Goal: Task Accomplishment & Management: Complete application form

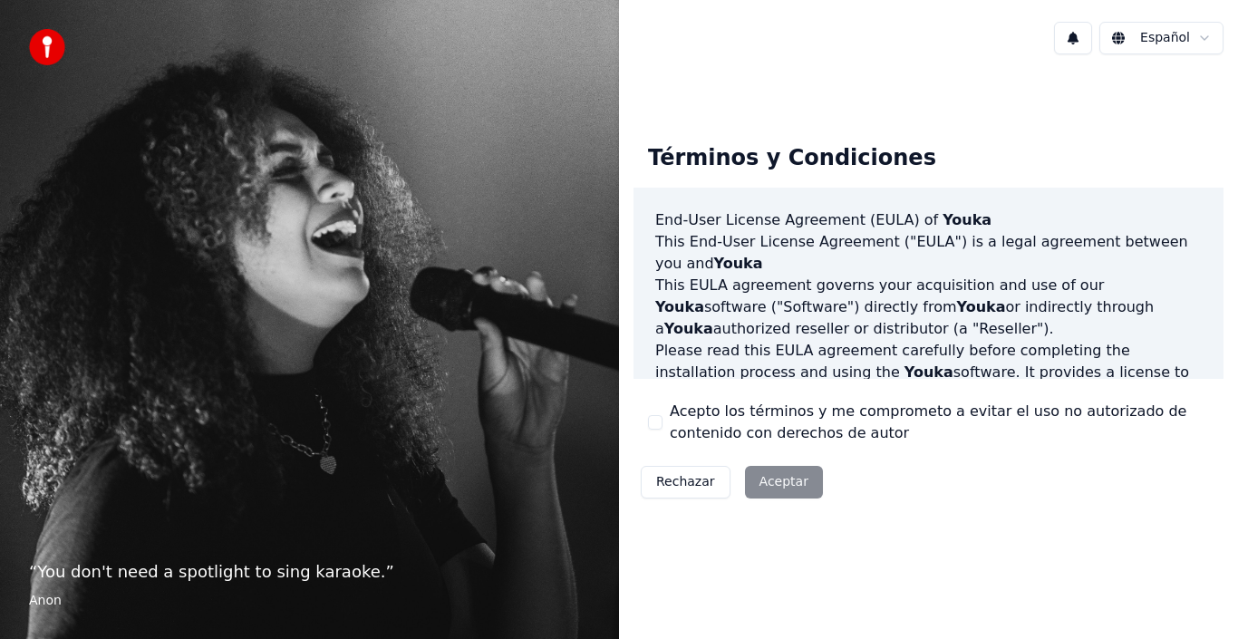
click at [767, 476] on div "Rechazar Aceptar" at bounding box center [732, 482] width 197 height 47
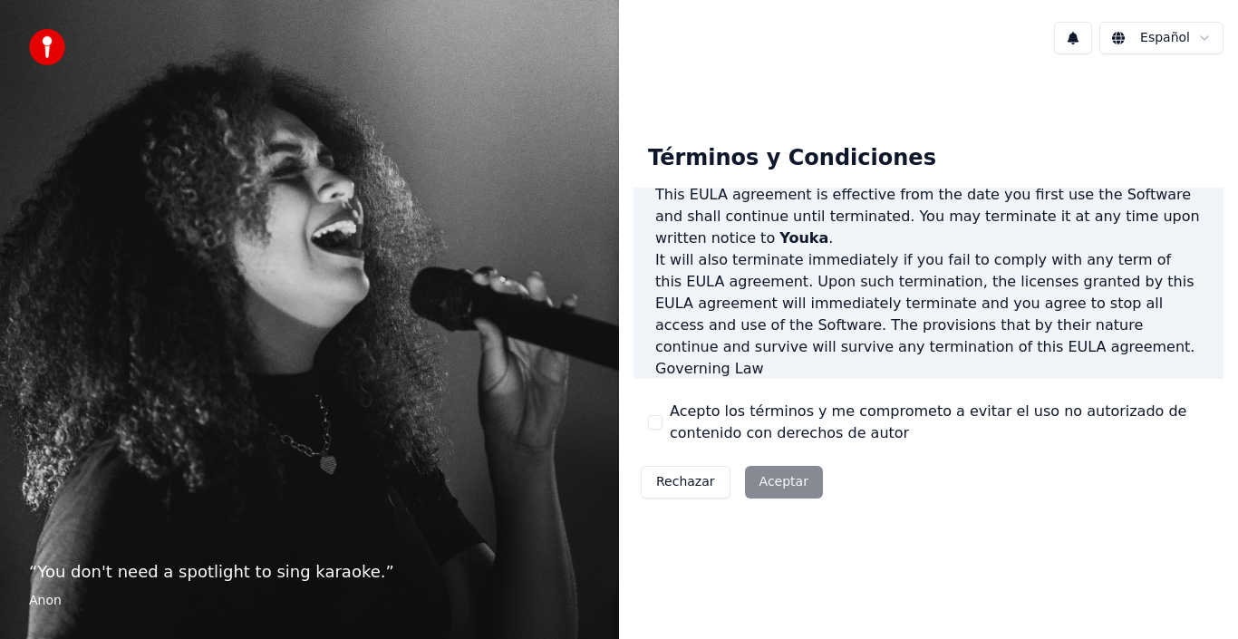
click at [836, 380] on p "This EULA agreement, and any dispute arising out of or in connection with this …" at bounding box center [928, 412] width 547 height 65
click at [773, 479] on div "Rechazar Aceptar" at bounding box center [732, 482] width 197 height 47
click at [313, 518] on div "“ You don't need a spotlight to sing karaoke. ” Anon" at bounding box center [309, 319] width 619 height 639
click at [1050, 508] on div "Términos y Condiciones End-User License Agreement (EULA) of Youka This End-User…" at bounding box center [928, 317] width 619 height 405
click at [772, 487] on div "Rechazar Aceptar" at bounding box center [732, 482] width 197 height 47
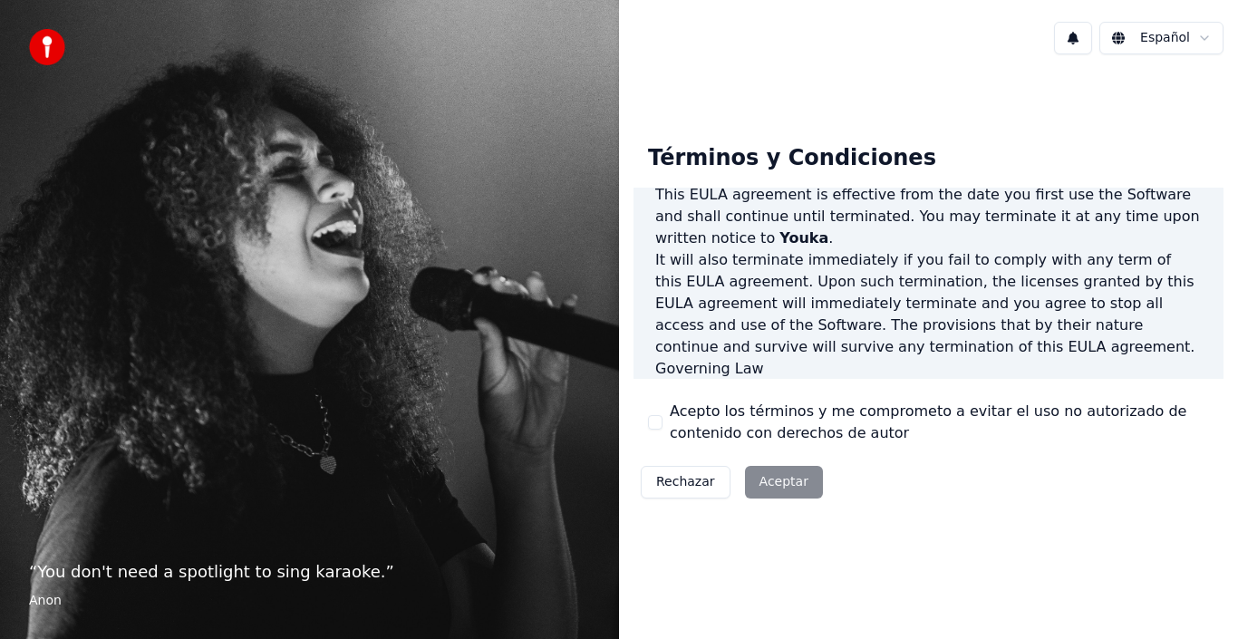
click at [774, 482] on div "Rechazar Aceptar" at bounding box center [732, 482] width 197 height 47
click at [776, 477] on div "Rechazar Aceptar" at bounding box center [732, 482] width 197 height 47
click at [778, 478] on div "Rechazar Aceptar" at bounding box center [732, 482] width 197 height 47
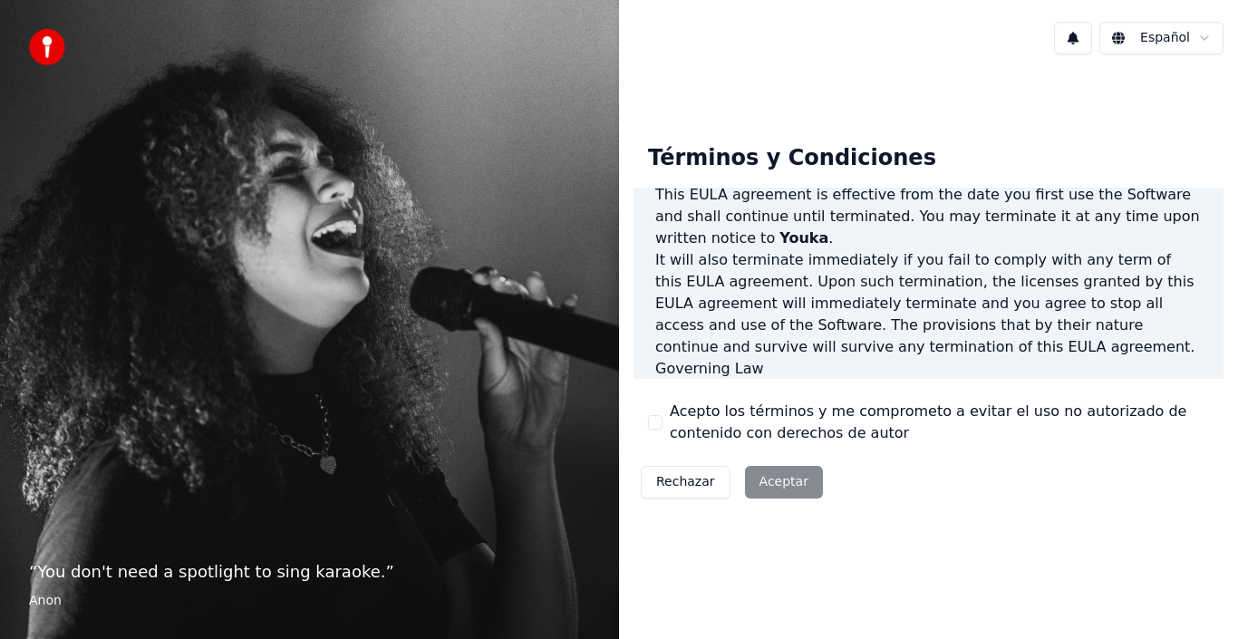
click at [941, 464] on div "Términos y Condiciones End-User License Agreement (EULA) of Youka This End-User…" at bounding box center [929, 318] width 590 height 376
click at [760, 478] on div "Rechazar Aceptar" at bounding box center [732, 482] width 197 height 47
click at [976, 452] on div "Términos y Condiciones End-User License Agreement (EULA) of Youka This End-User…" at bounding box center [929, 318] width 590 height 376
click at [312, 199] on div "“ You don't need a spotlight to sing karaoke. ” Anon" at bounding box center [309, 319] width 619 height 639
click at [1015, 490] on div "Términos y Condiciones End-User License Agreement (EULA) of Youka This End-User…" at bounding box center [929, 318] width 590 height 376
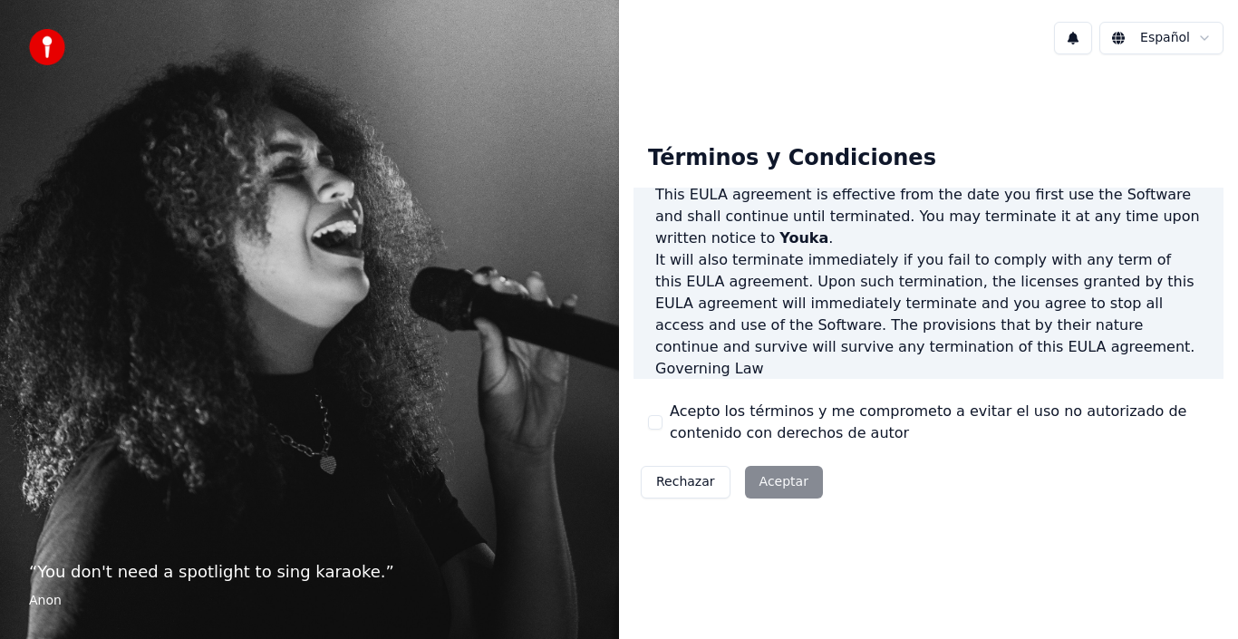
click at [785, 482] on div "Rechazar Aceptar" at bounding box center [732, 482] width 197 height 47
click at [957, 490] on div "Términos y Condiciones End-User License Agreement (EULA) of Youka This End-User…" at bounding box center [929, 318] width 590 height 376
click at [772, 479] on div "Rechazar Aceptar" at bounding box center [732, 482] width 197 height 47
click at [1015, 34] on div "Español" at bounding box center [928, 38] width 619 height 62
click at [1079, 37] on button at bounding box center [1073, 38] width 38 height 33
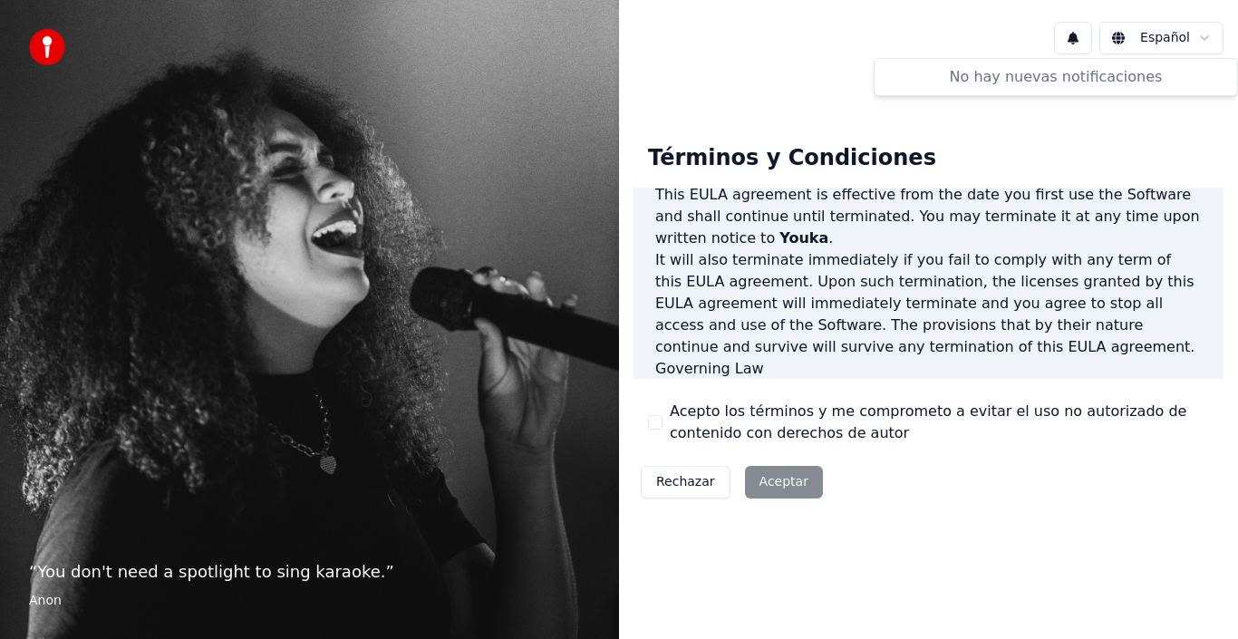
click at [1079, 37] on button at bounding box center [1073, 38] width 38 height 33
click at [1208, 35] on html "“ You don't need a spotlight to sing karaoke. ” Anon Español Términos y Condici…" at bounding box center [619, 319] width 1238 height 639
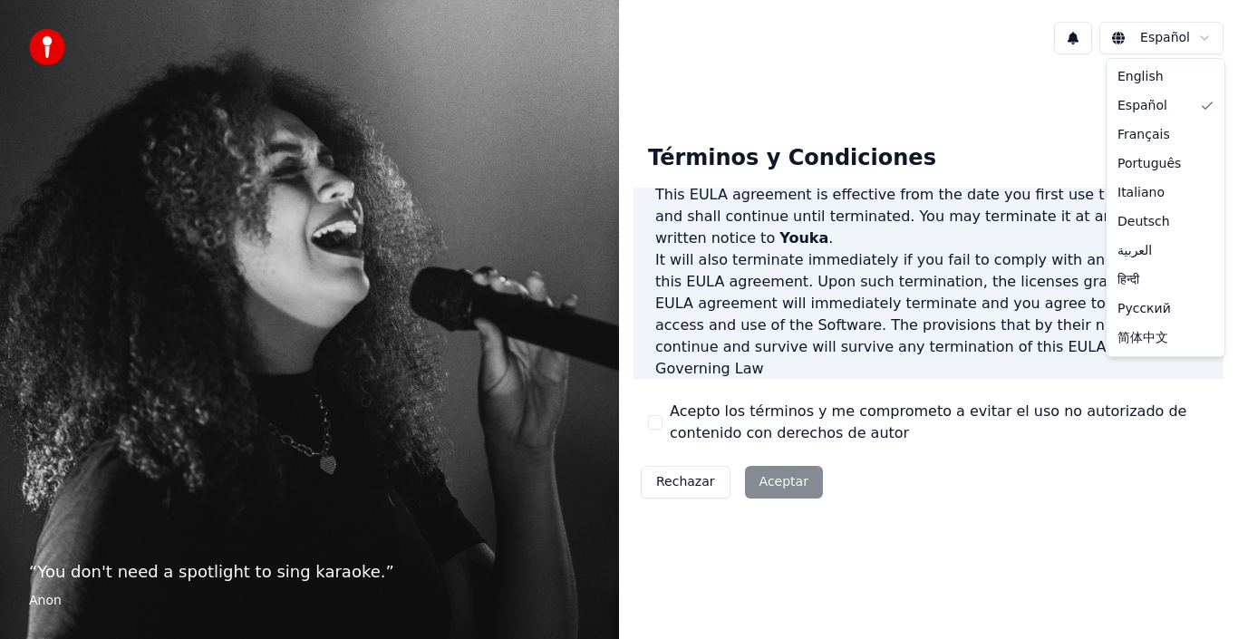
click at [1208, 35] on html "“ You don't need a spotlight to sing karaoke. ” Anon Español Términos y Condici…" at bounding box center [619, 319] width 1238 height 639
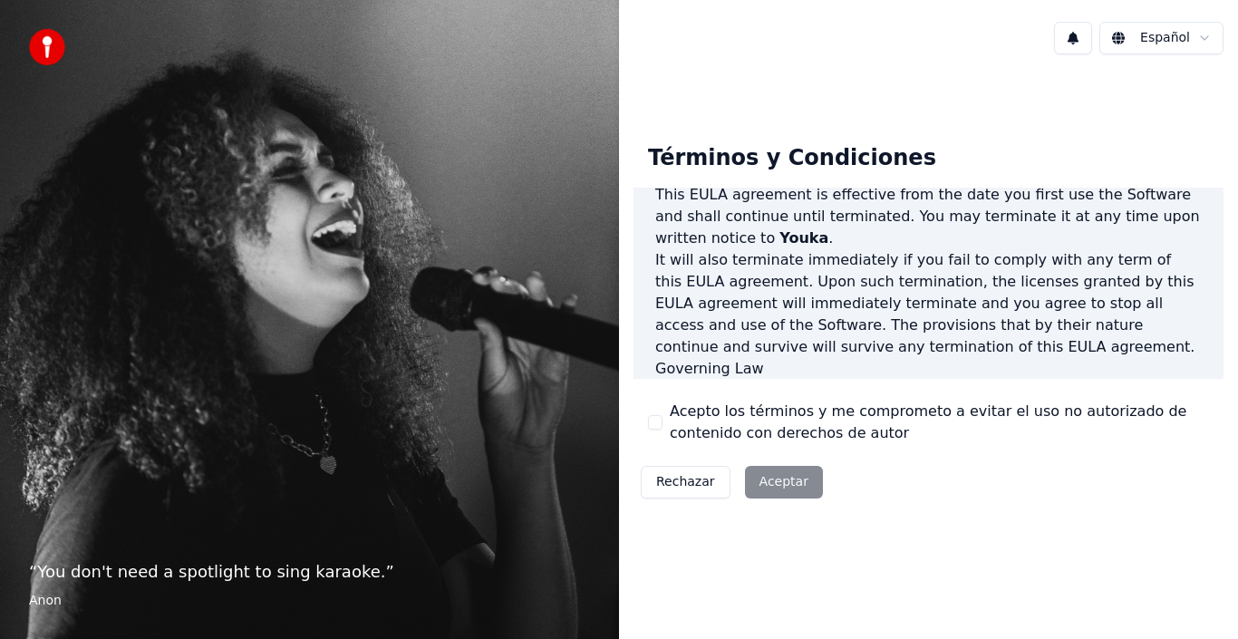
click at [963, 491] on div "Términos y Condiciones End-User License Agreement (EULA) of Youka This End-User…" at bounding box center [929, 318] width 590 height 376
click at [760, 479] on div "Rechazar Aceptar" at bounding box center [732, 482] width 197 height 47
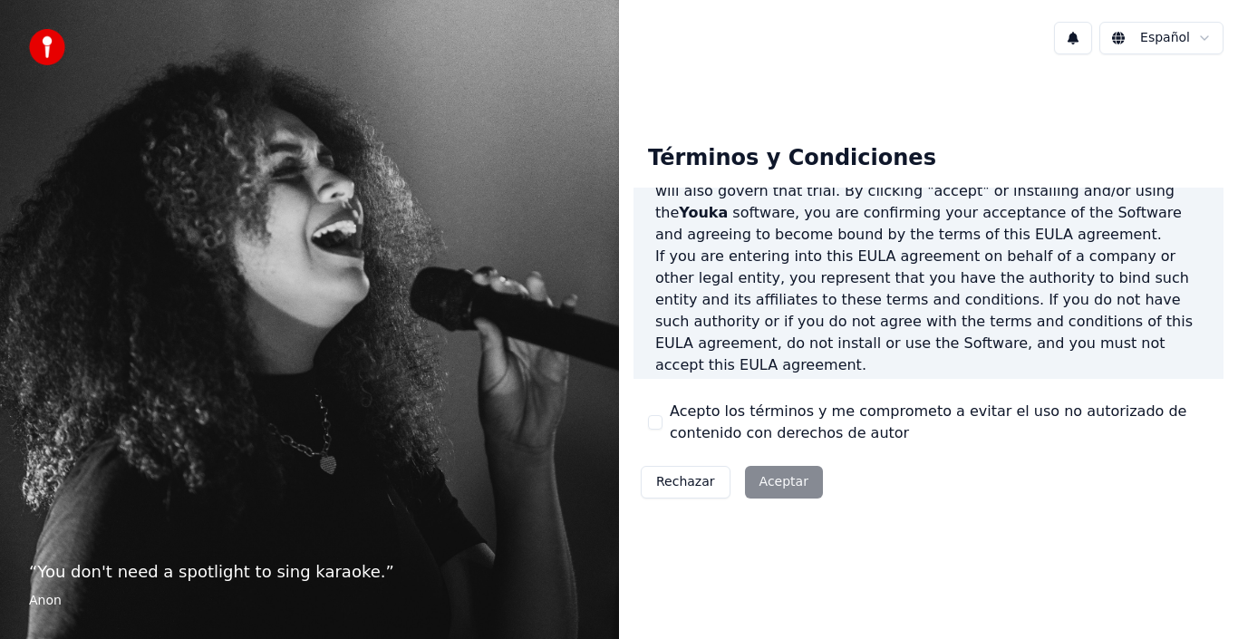
scroll to position [293, 0]
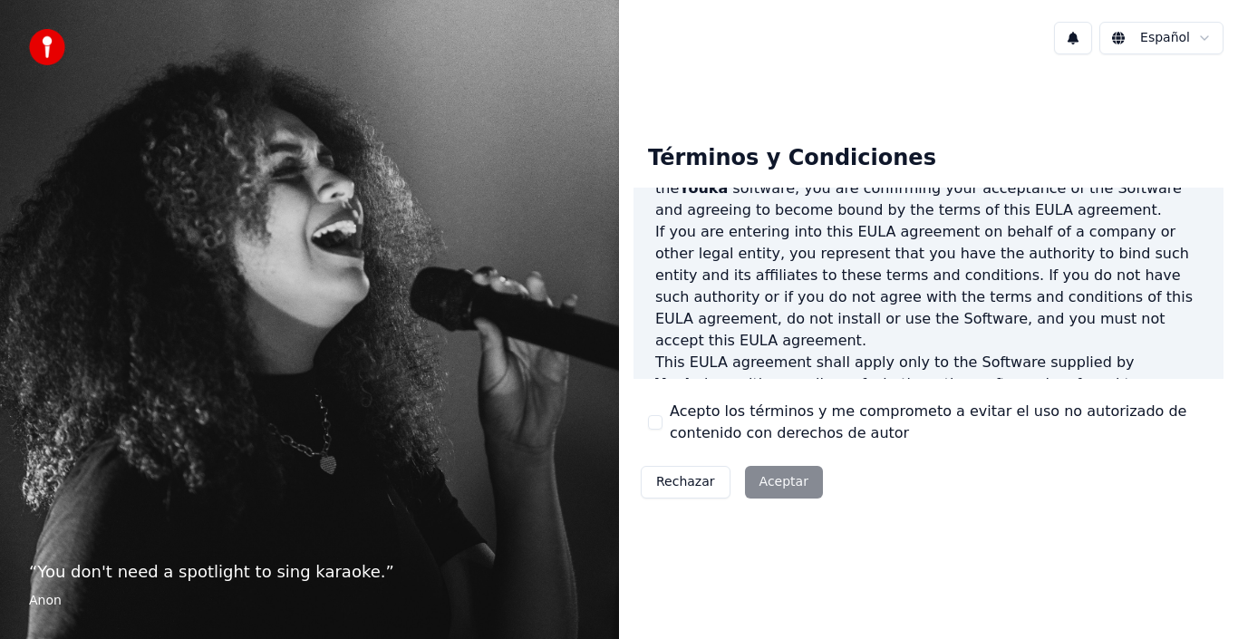
click at [1090, 285] on p "If you are entering into this EULA agreement on behalf of a company or other le…" at bounding box center [928, 286] width 547 height 131
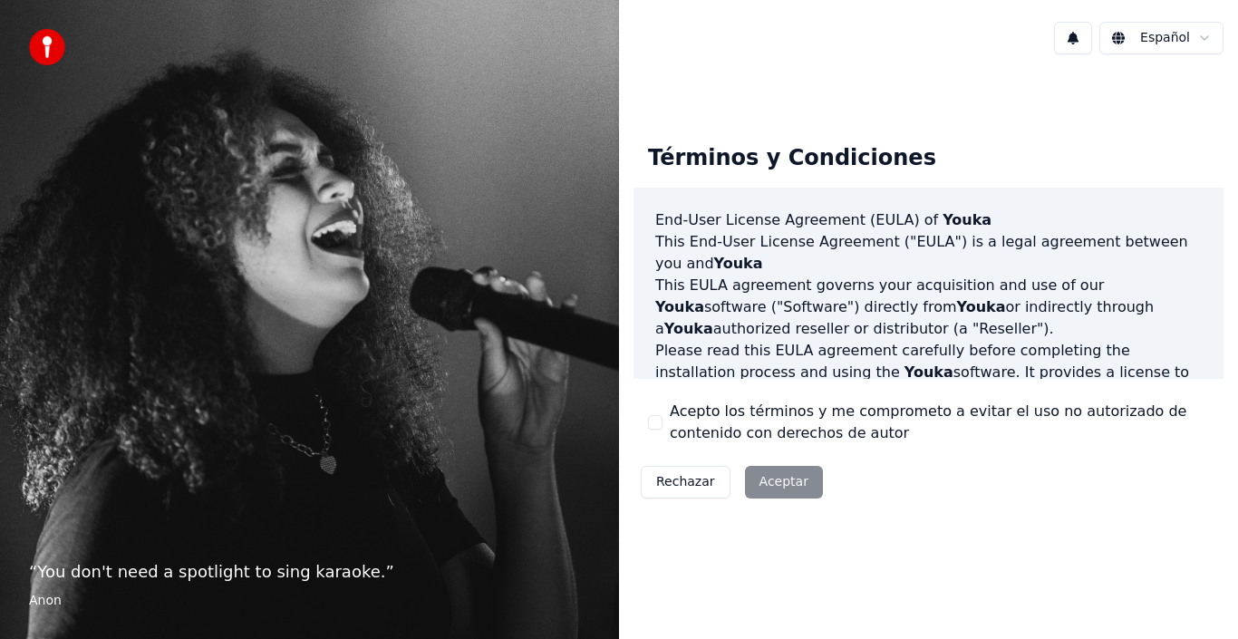
click at [1053, 223] on h3 "End-User License Agreement (EULA) of Youka" at bounding box center [928, 220] width 547 height 22
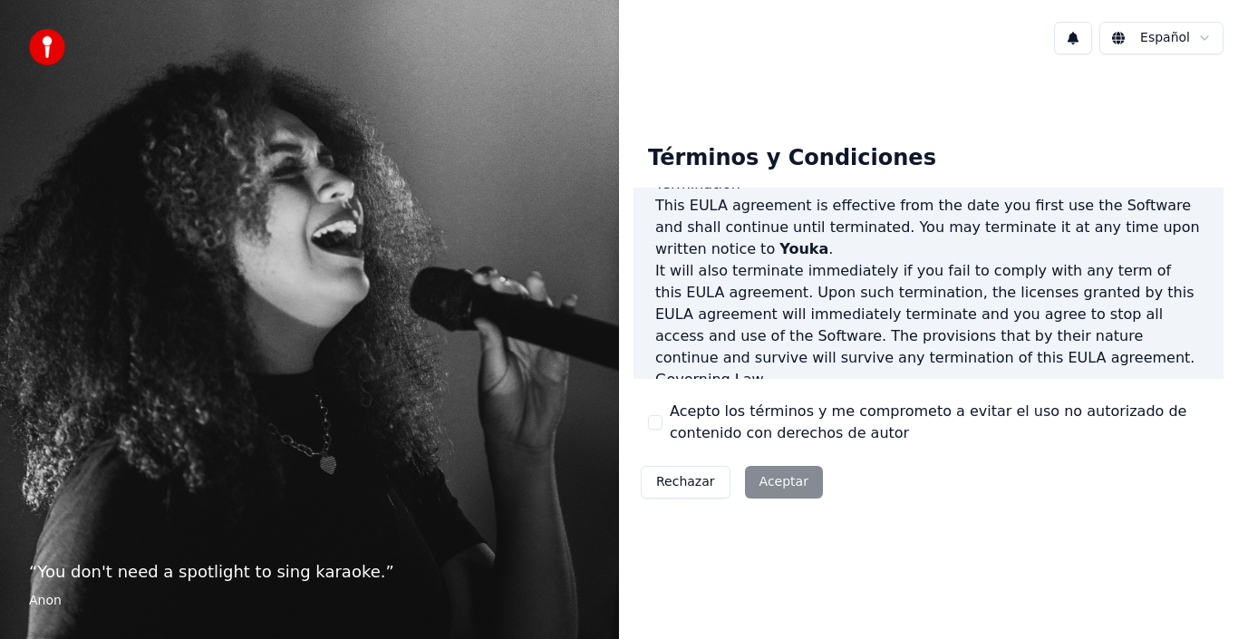
scroll to position [1244, 0]
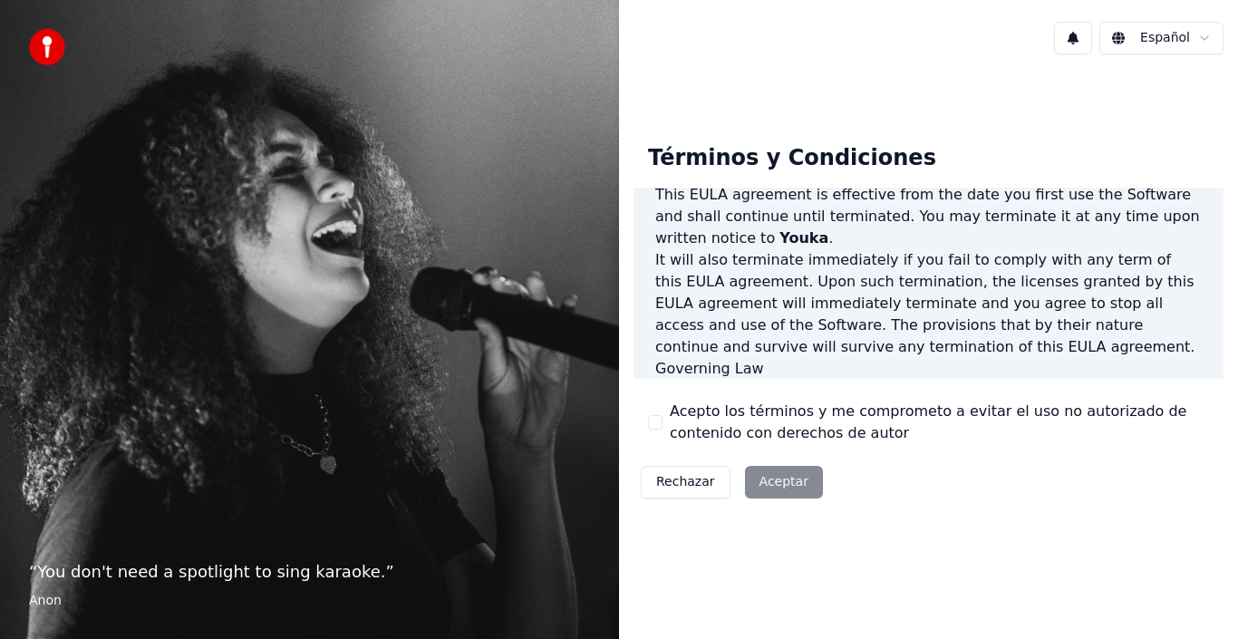
click at [989, 481] on div "Términos y Condiciones End-User License Agreement (EULA) of Youka This End-User…" at bounding box center [929, 318] width 590 height 376
click at [769, 485] on div "Rechazar Aceptar" at bounding box center [732, 482] width 197 height 47
click at [674, 485] on button "Rechazar" at bounding box center [686, 482] width 90 height 33
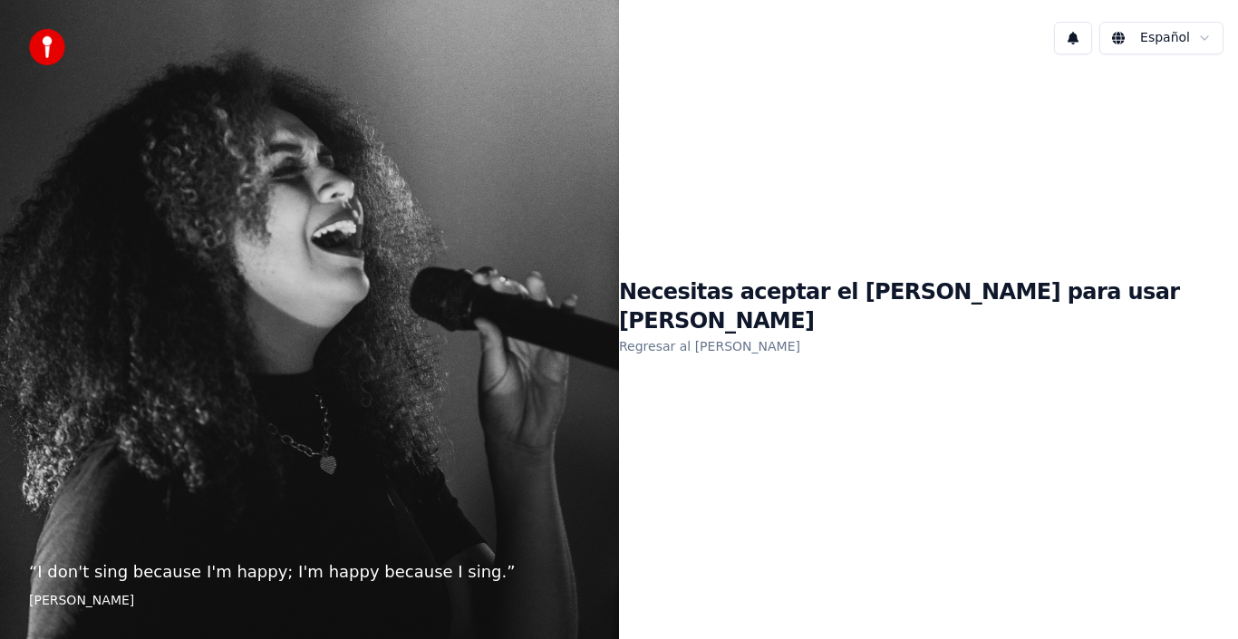
click at [789, 334] on link "Regresar al EULA" at bounding box center [709, 346] width 181 height 29
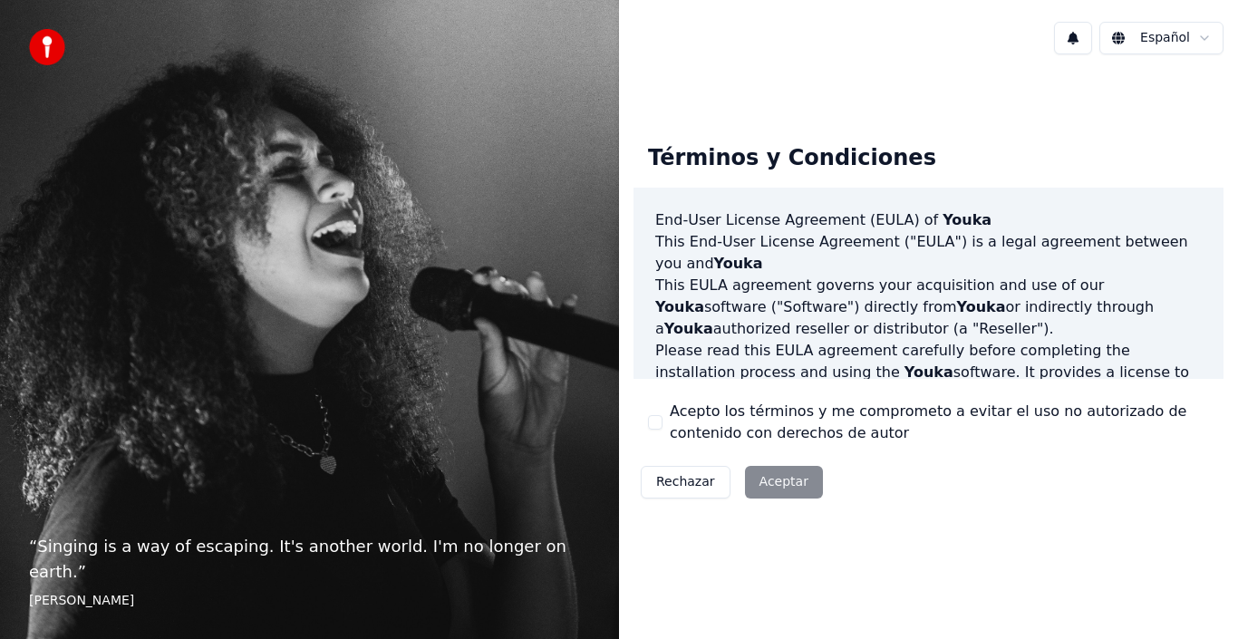
click at [780, 477] on div "Rechazar Aceptar" at bounding box center [732, 482] width 197 height 47
click at [769, 479] on div "Rechazar Aceptar" at bounding box center [732, 482] width 197 height 47
click at [962, 413] on label "Acepto los términos y me comprometo a evitar el uso no autorizado de contenido …" at bounding box center [939, 423] width 539 height 44
click at [663, 415] on button "Acepto los términos y me comprometo a evitar el uso no autorizado de contenido …" at bounding box center [655, 422] width 15 height 15
click at [777, 483] on button "Aceptar" at bounding box center [784, 482] width 78 height 33
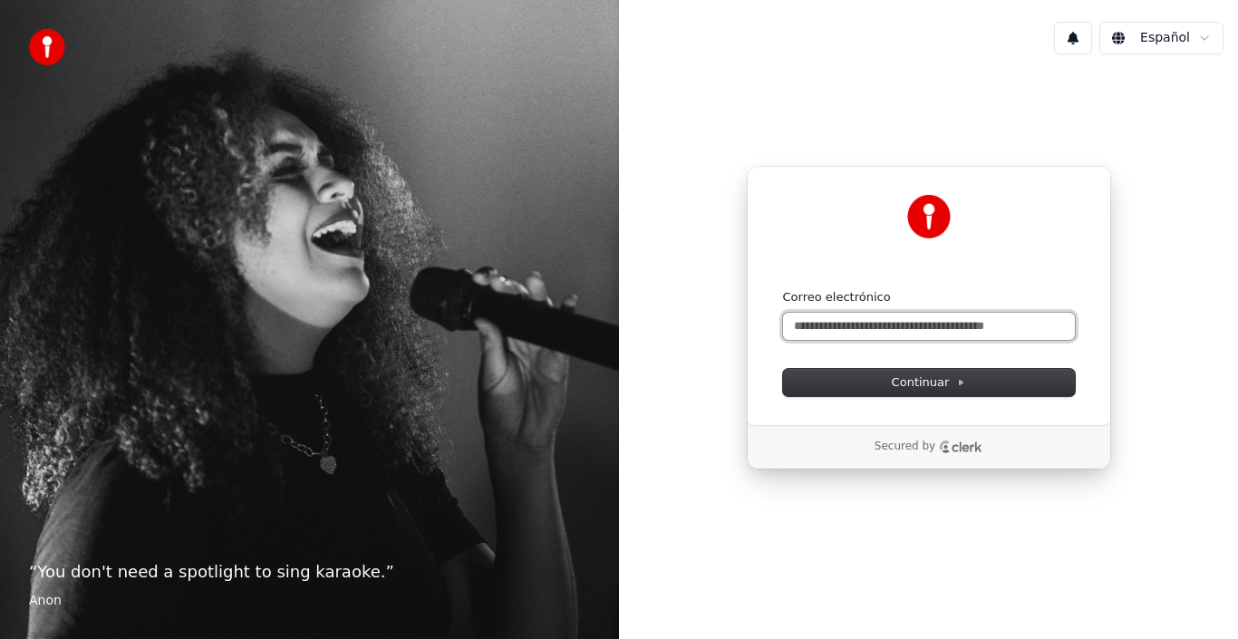
click at [839, 335] on input "Correo electrónico" at bounding box center [929, 326] width 292 height 27
type input "*"
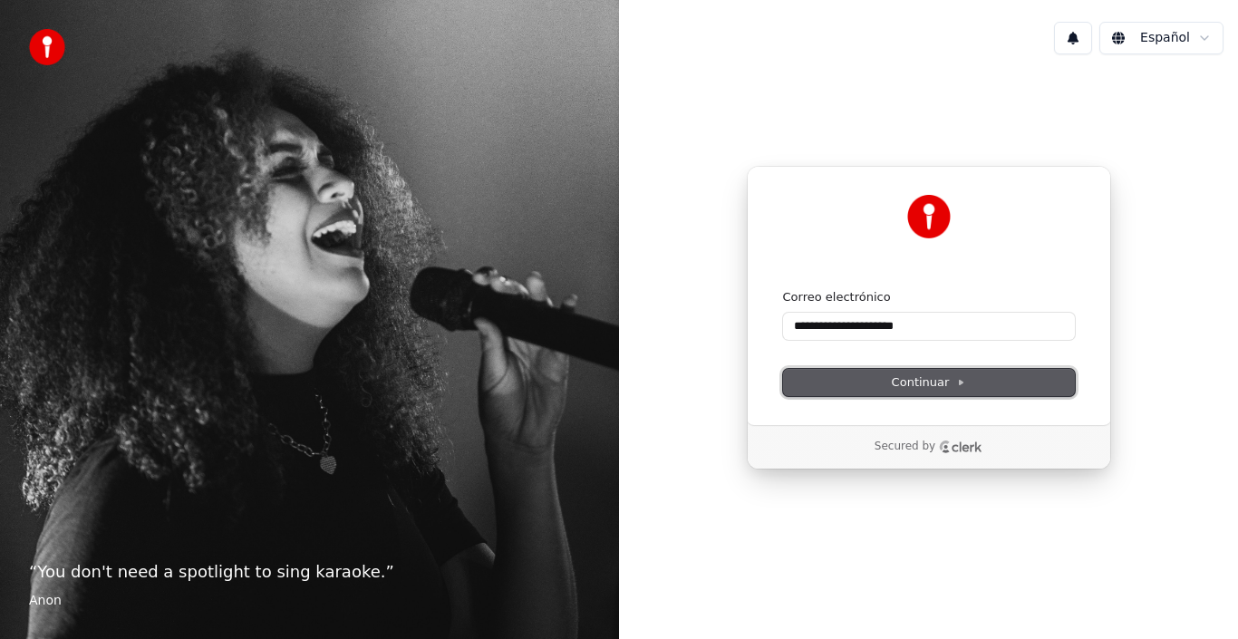
click at [913, 378] on span "Continuar" at bounding box center [929, 382] width 74 height 16
type input "**********"
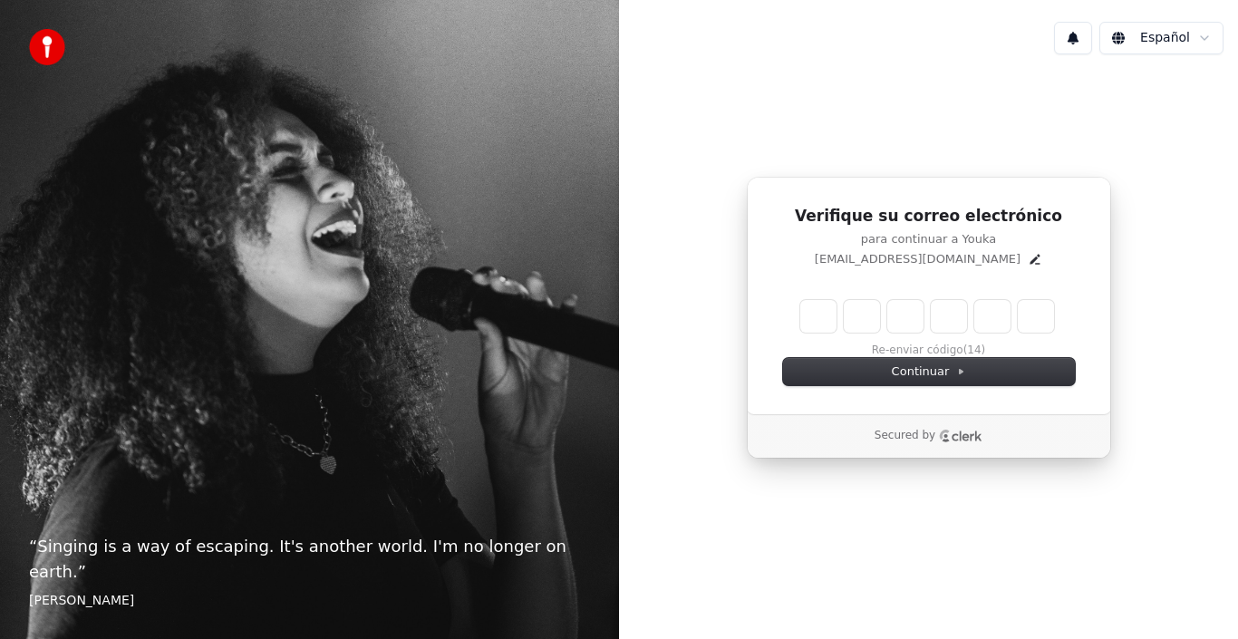
type input "*"
type input "**"
type input "*"
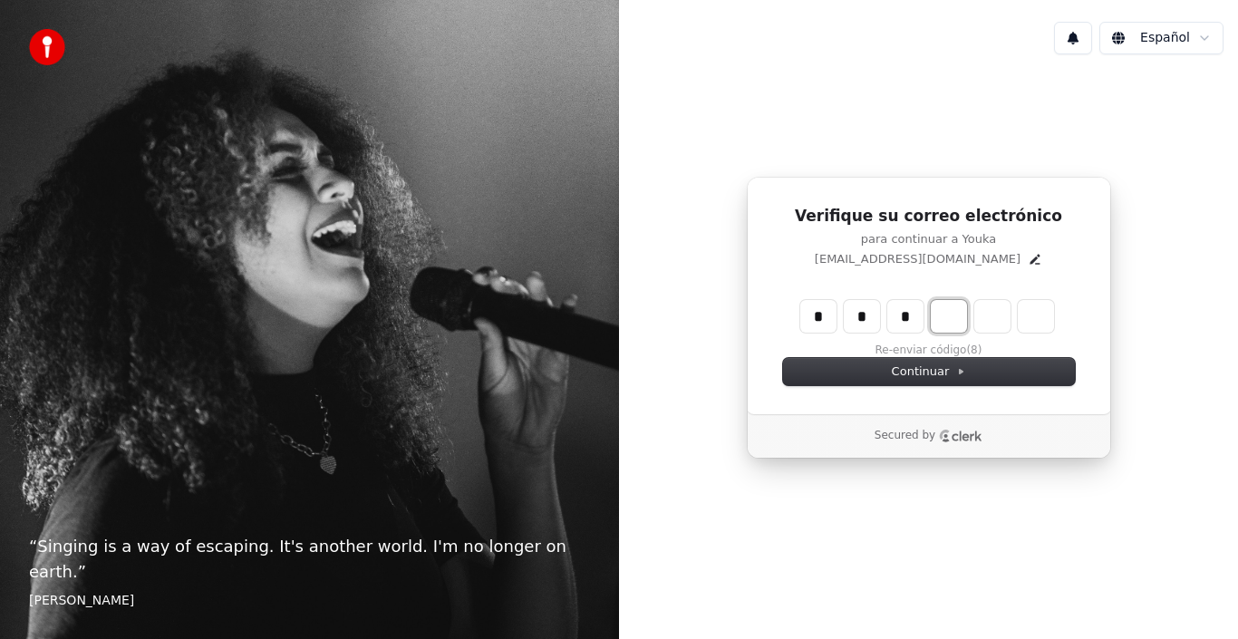
type input "***"
type input "*"
type input "****"
type input "*"
type input "******"
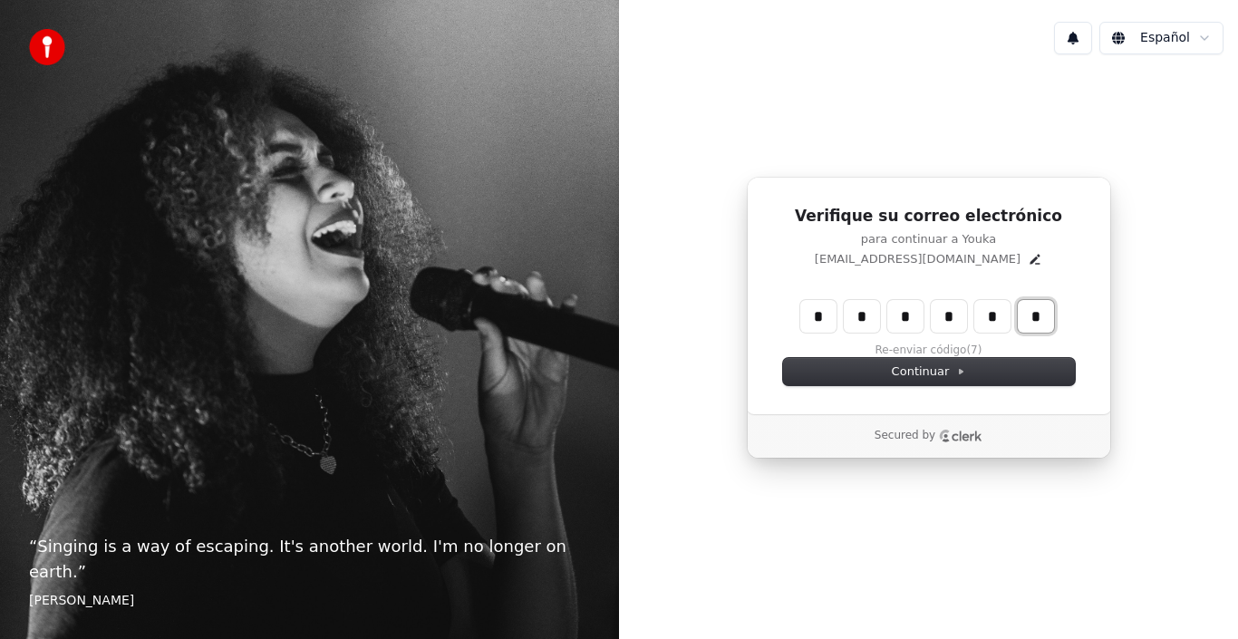
type input "*"
